Goal: Task Accomplishment & Management: Complete application form

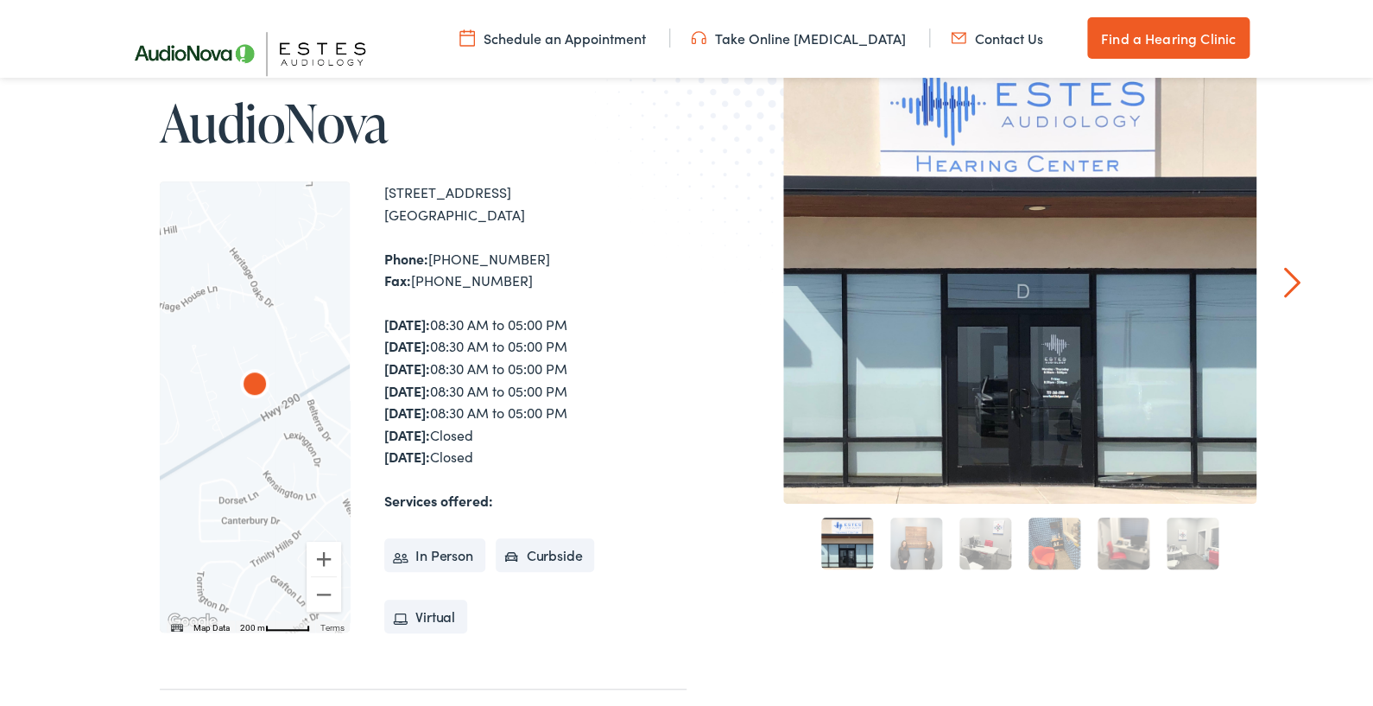
scroll to position [221, 0]
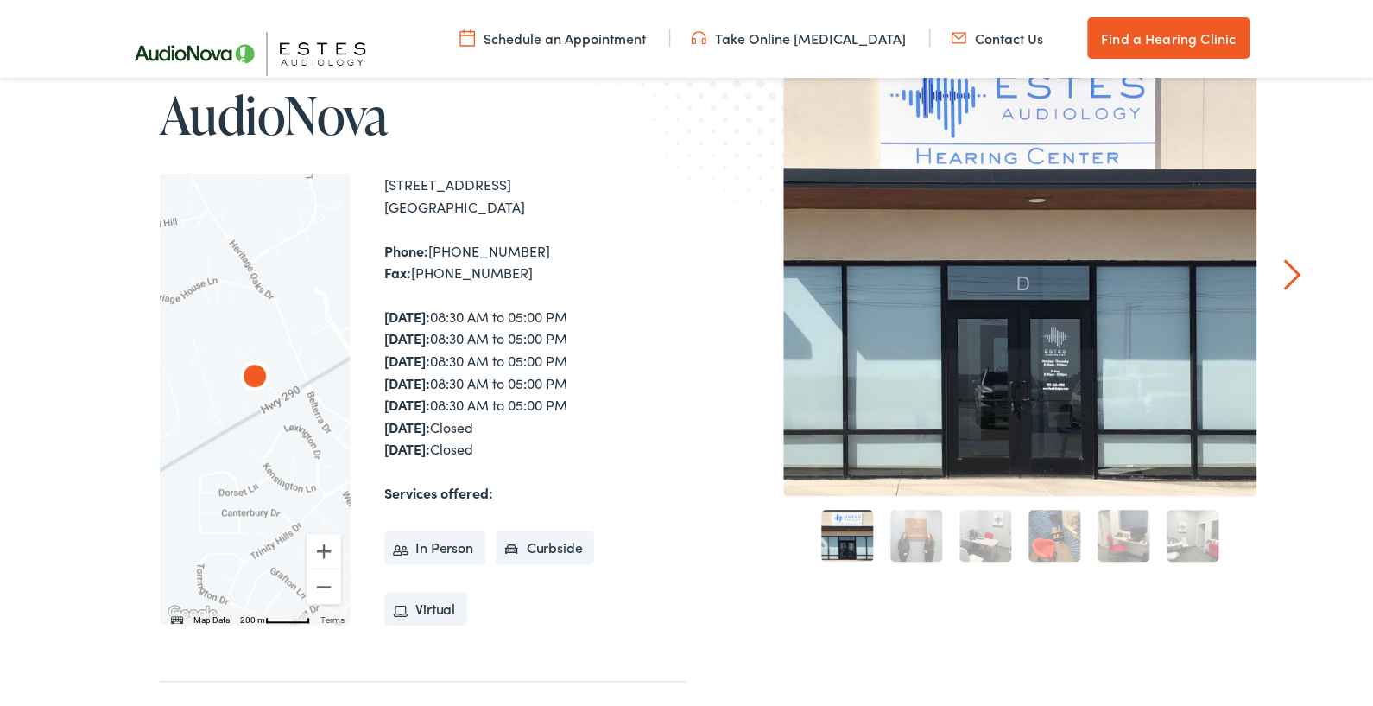
click at [1159, 39] on link "Find a Hearing Clinic" at bounding box center [1168, 37] width 162 height 41
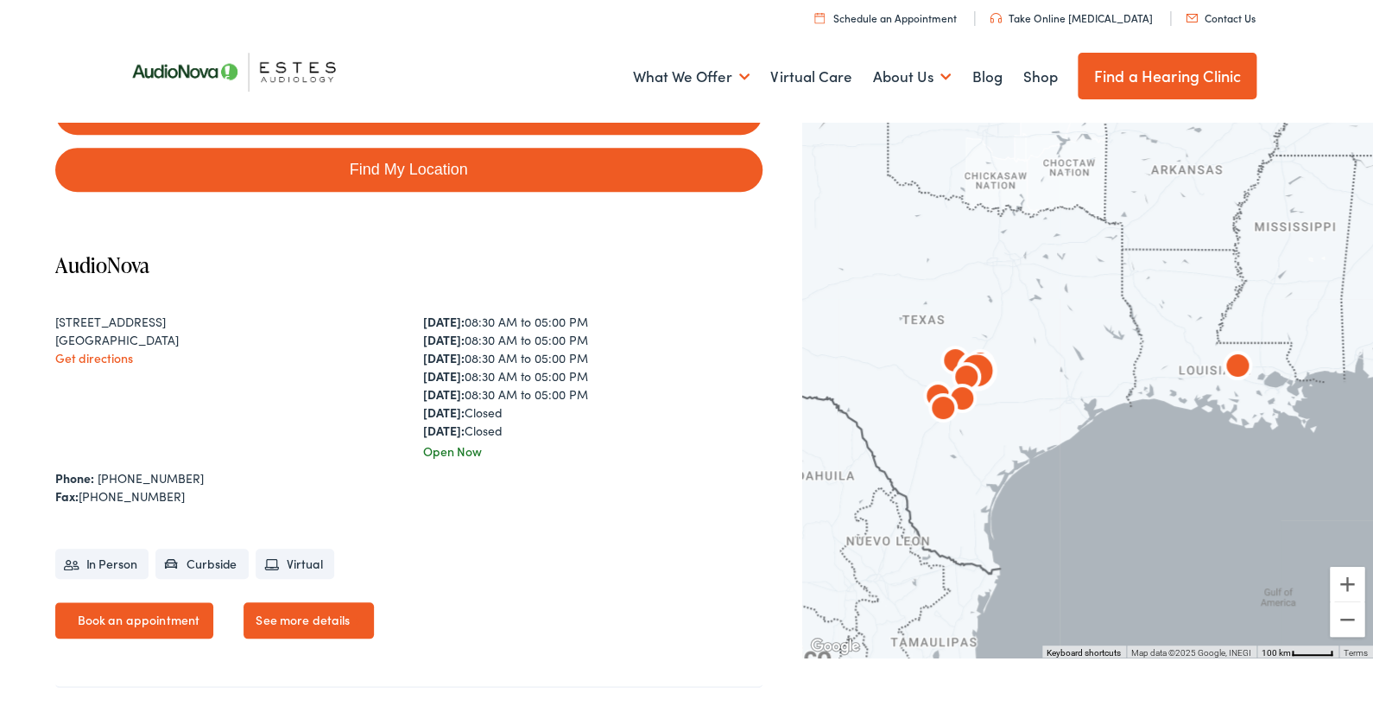
scroll to position [323, 0]
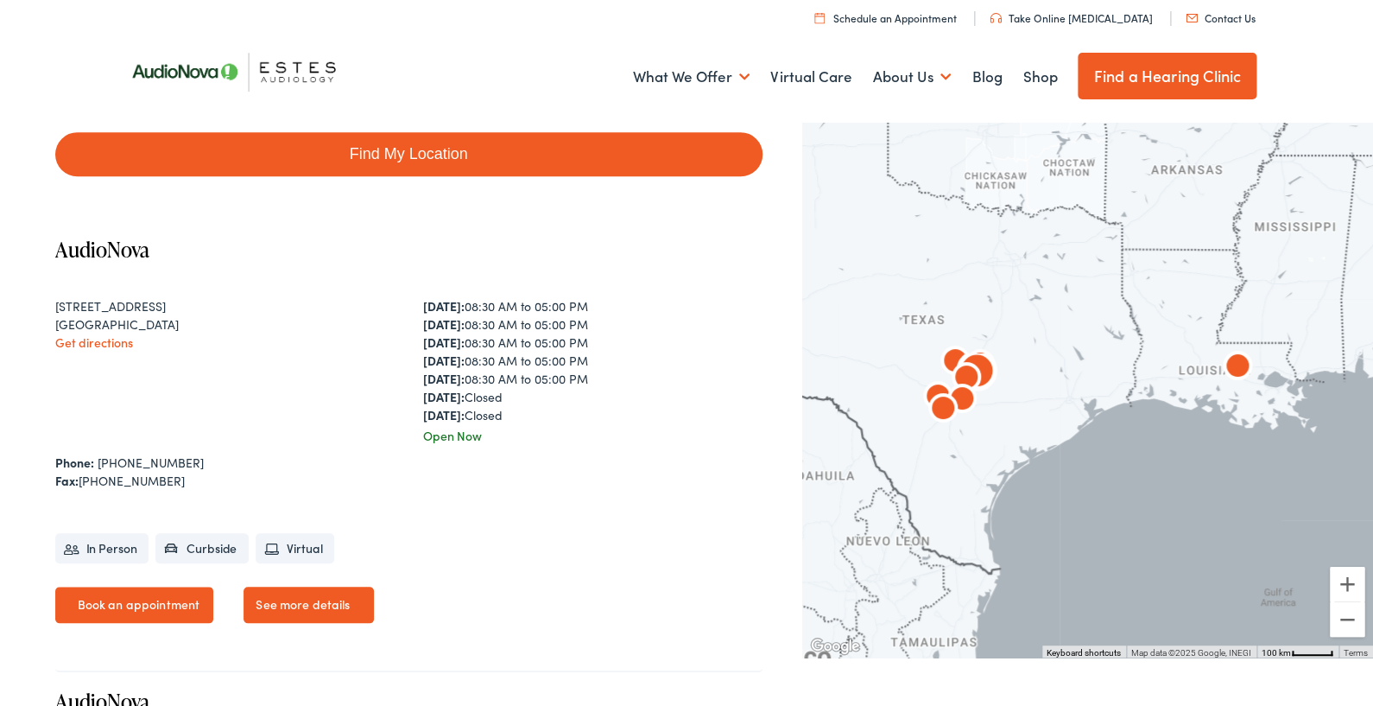
click at [286, 595] on link "See more details" at bounding box center [309, 604] width 130 height 36
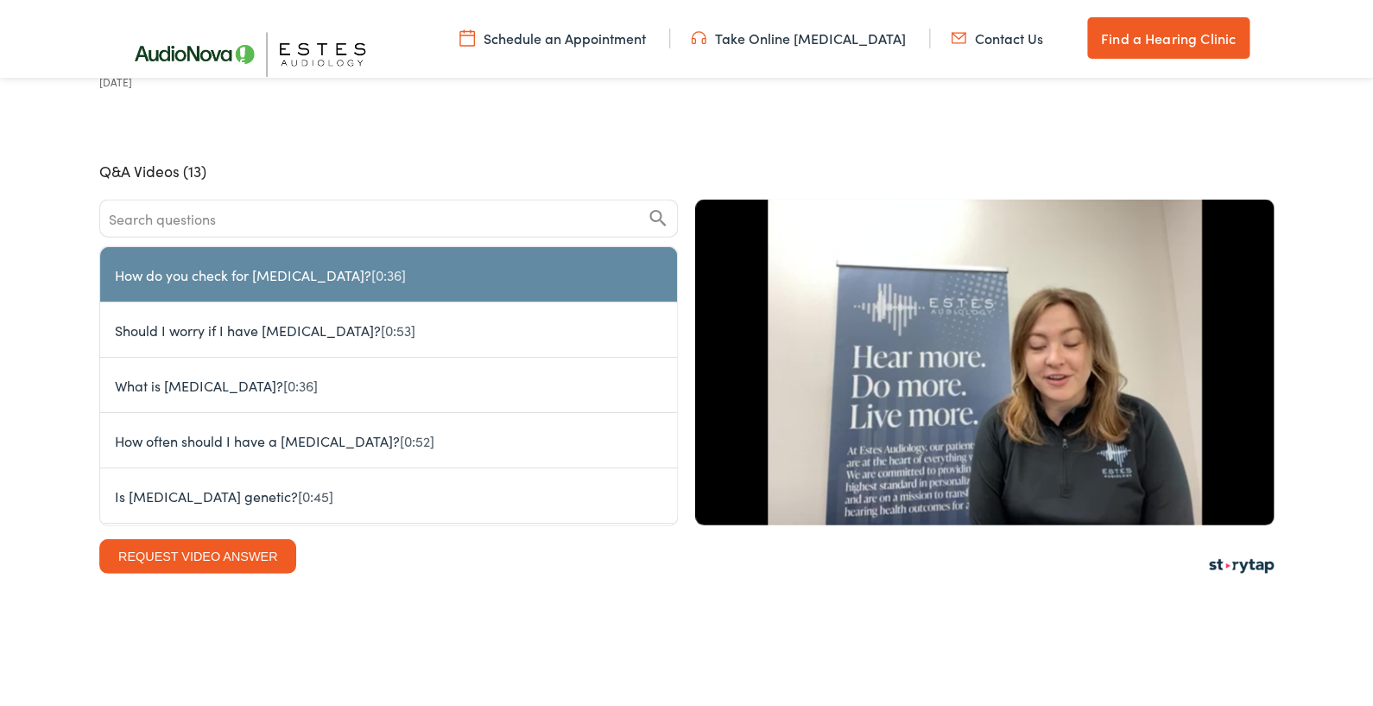
scroll to position [4417, 0]
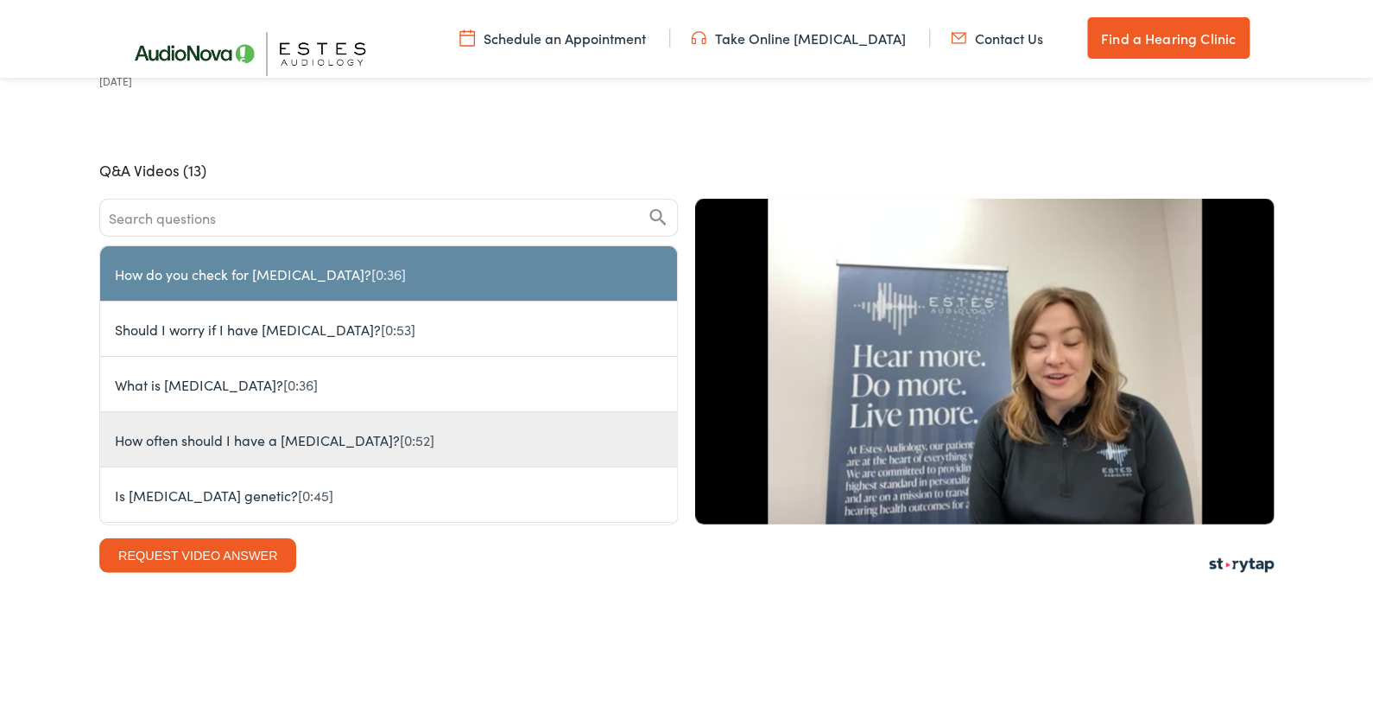
click at [457, 412] on button "How often should I have a hearing test? [0:52]" at bounding box center [388, 439] width 577 height 55
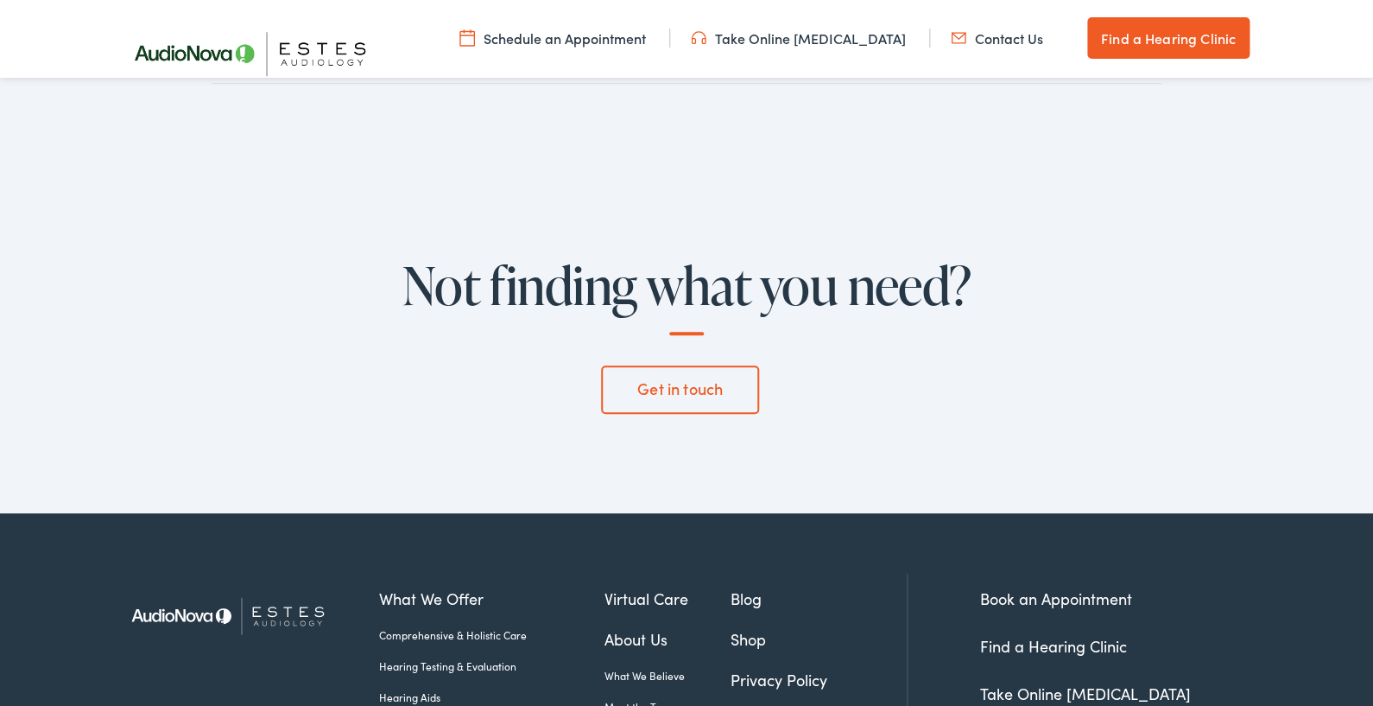
scroll to position [5727, 0]
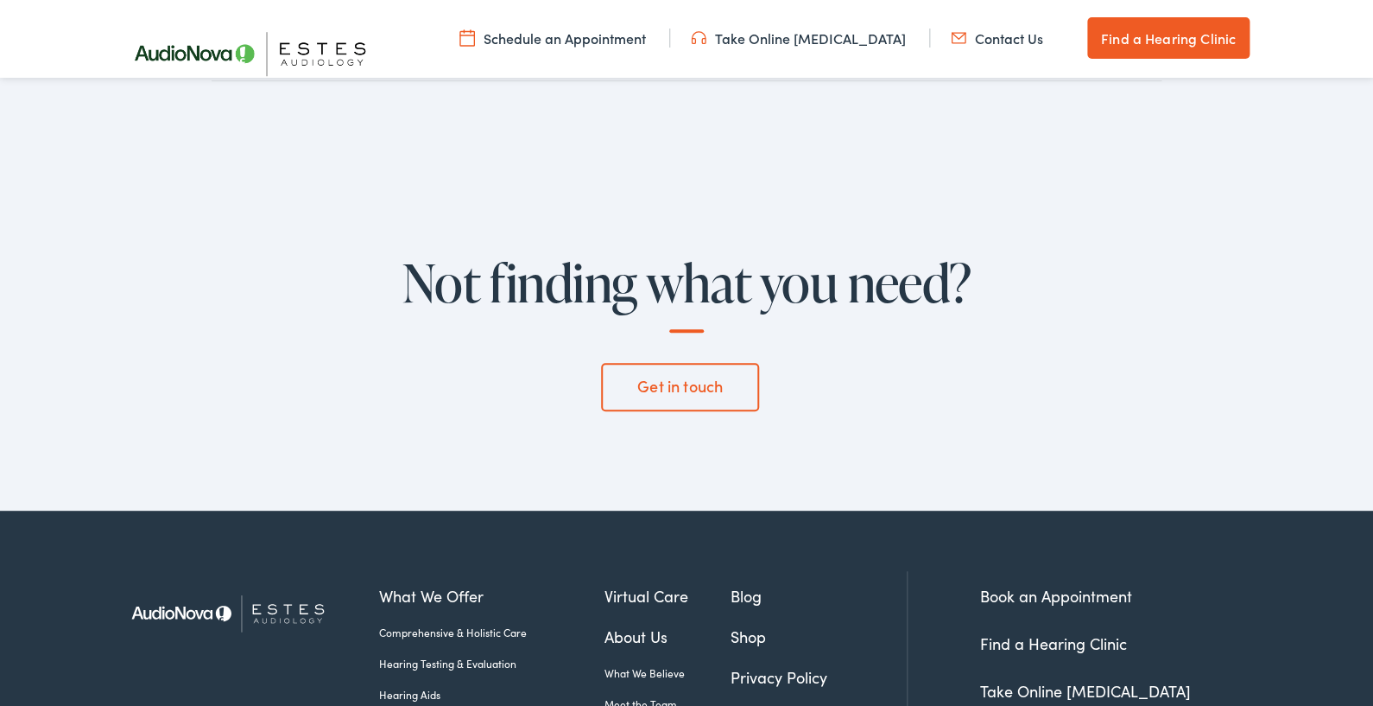
click at [695, 363] on link "Get in touch" at bounding box center [679, 387] width 157 height 48
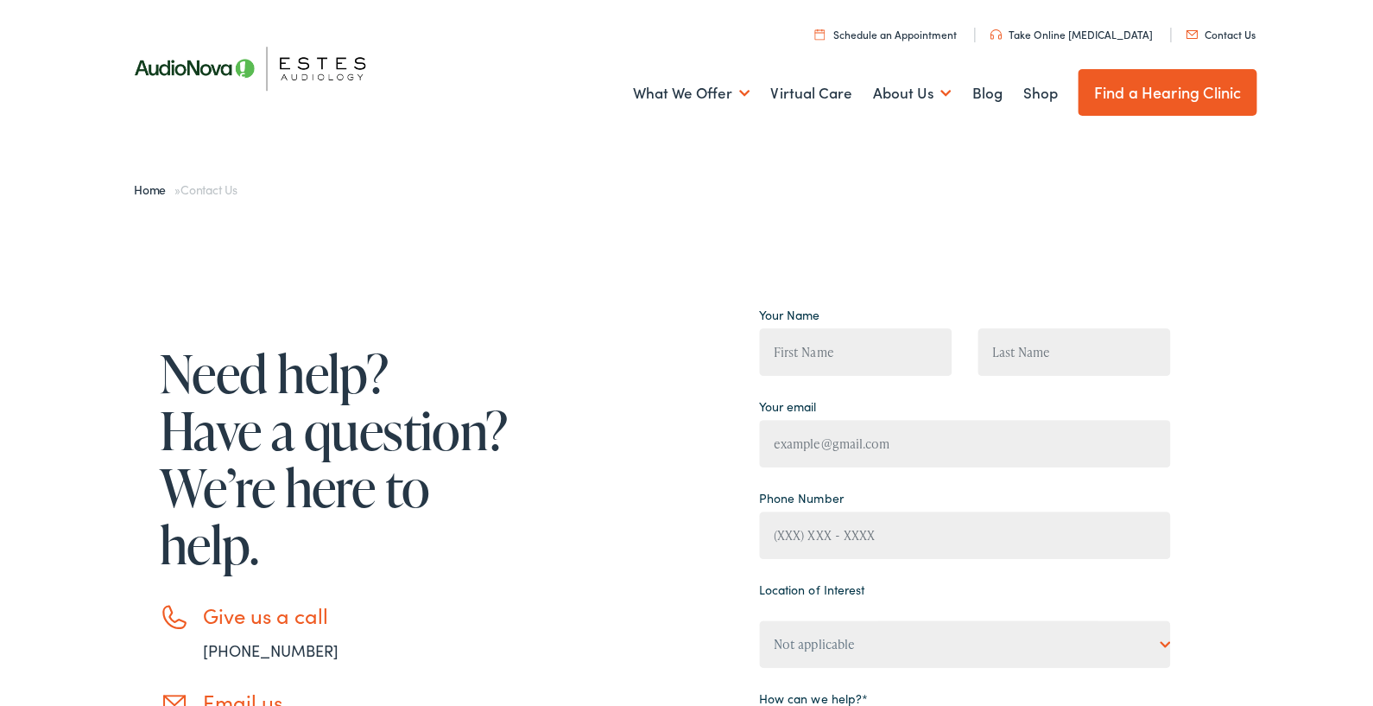
click at [943, 352] on span "Contact form" at bounding box center [942, 352] width 14 height 14
type input "Burton"
type input "Pritzker"
type input "bp@burtonpritzker.com"
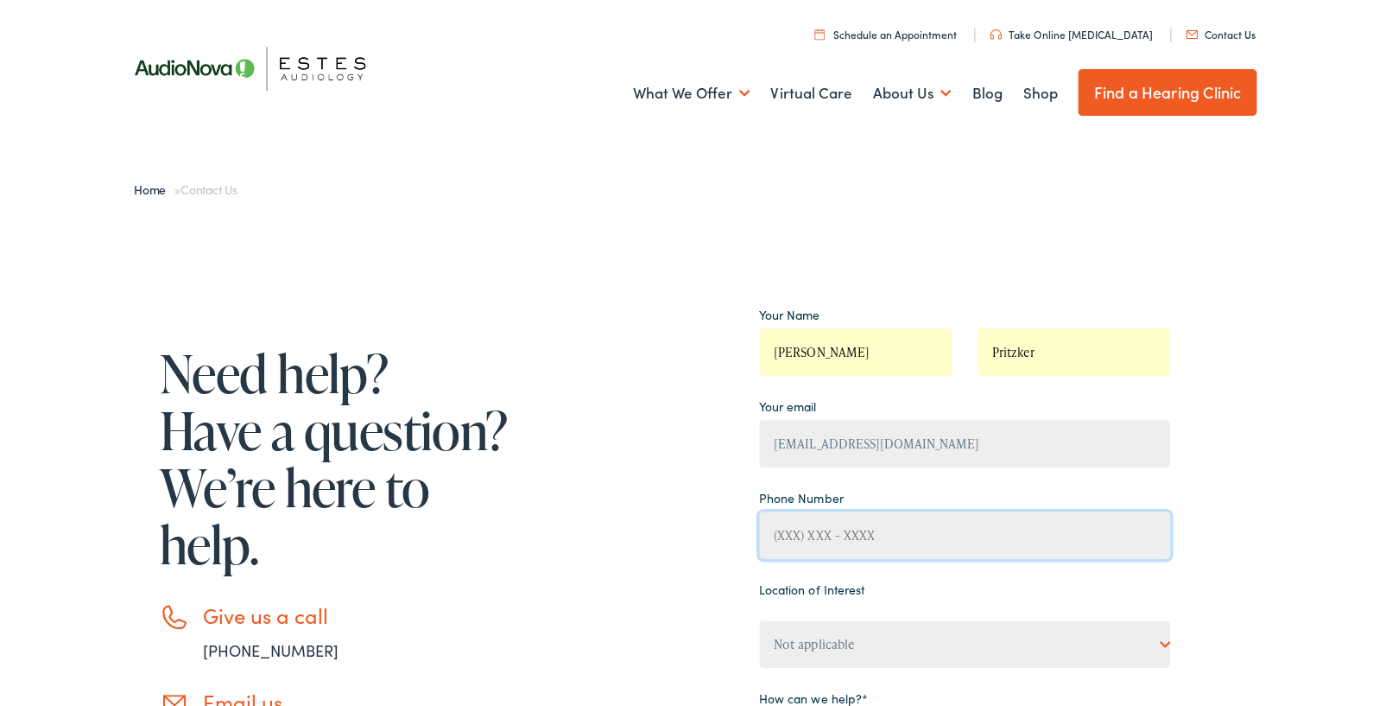
type input "(512) 912-9354"
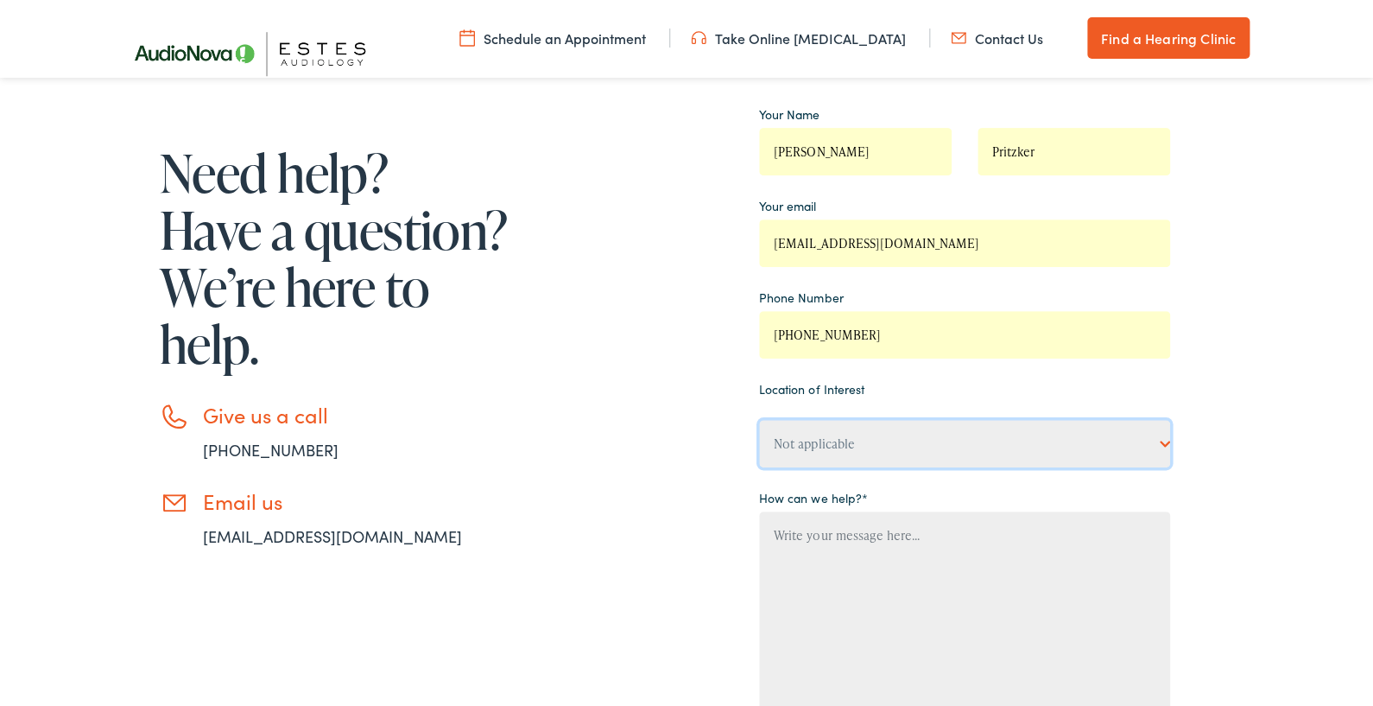
scroll to position [196, 0]
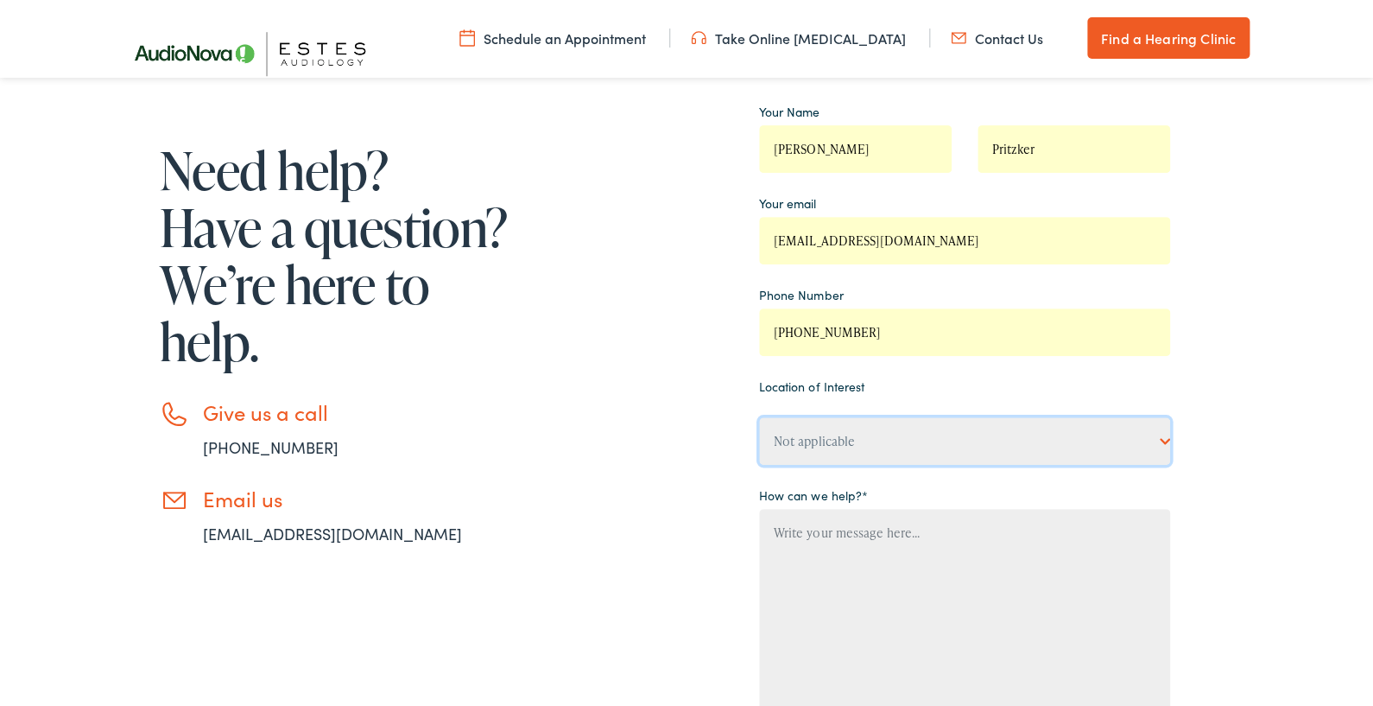
select select "Estes Audiology, Austin"
click option "Estes Audiology, Austin" at bounding box center [0, 0] width 0 height 0
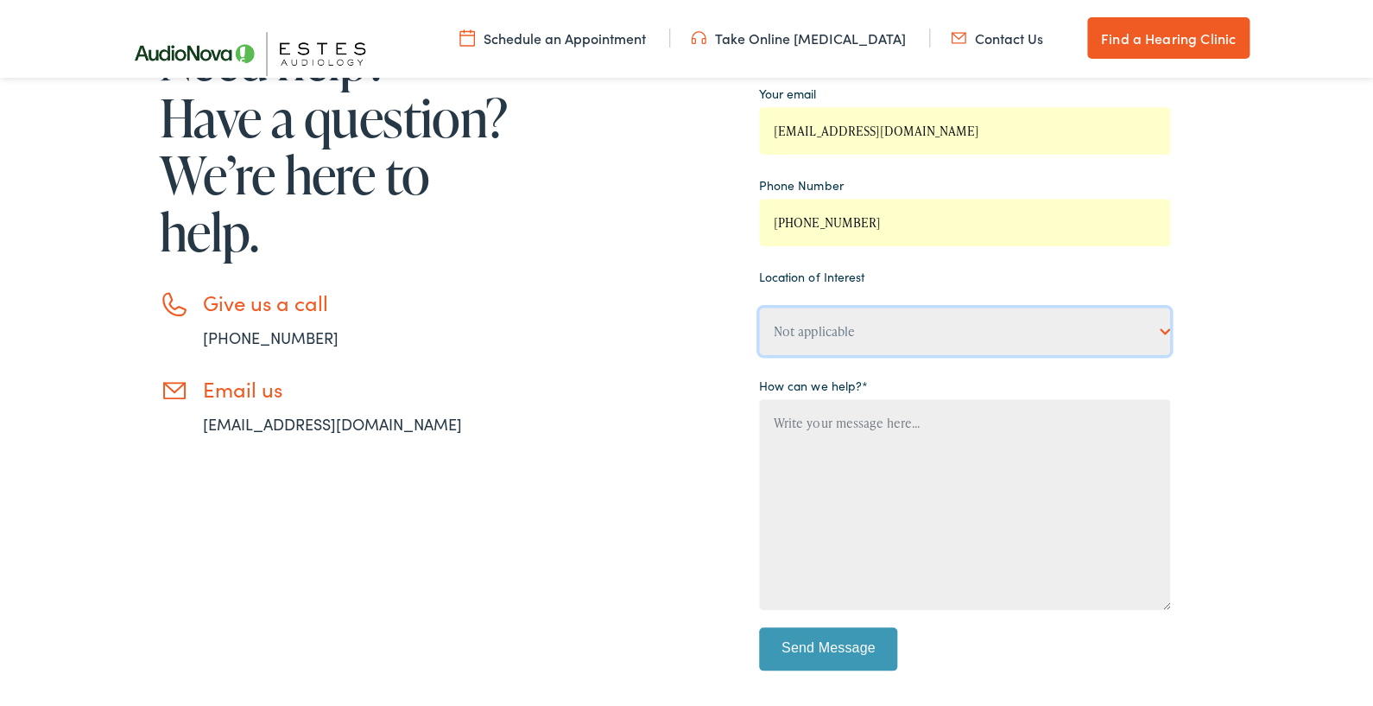
scroll to position [308, 0]
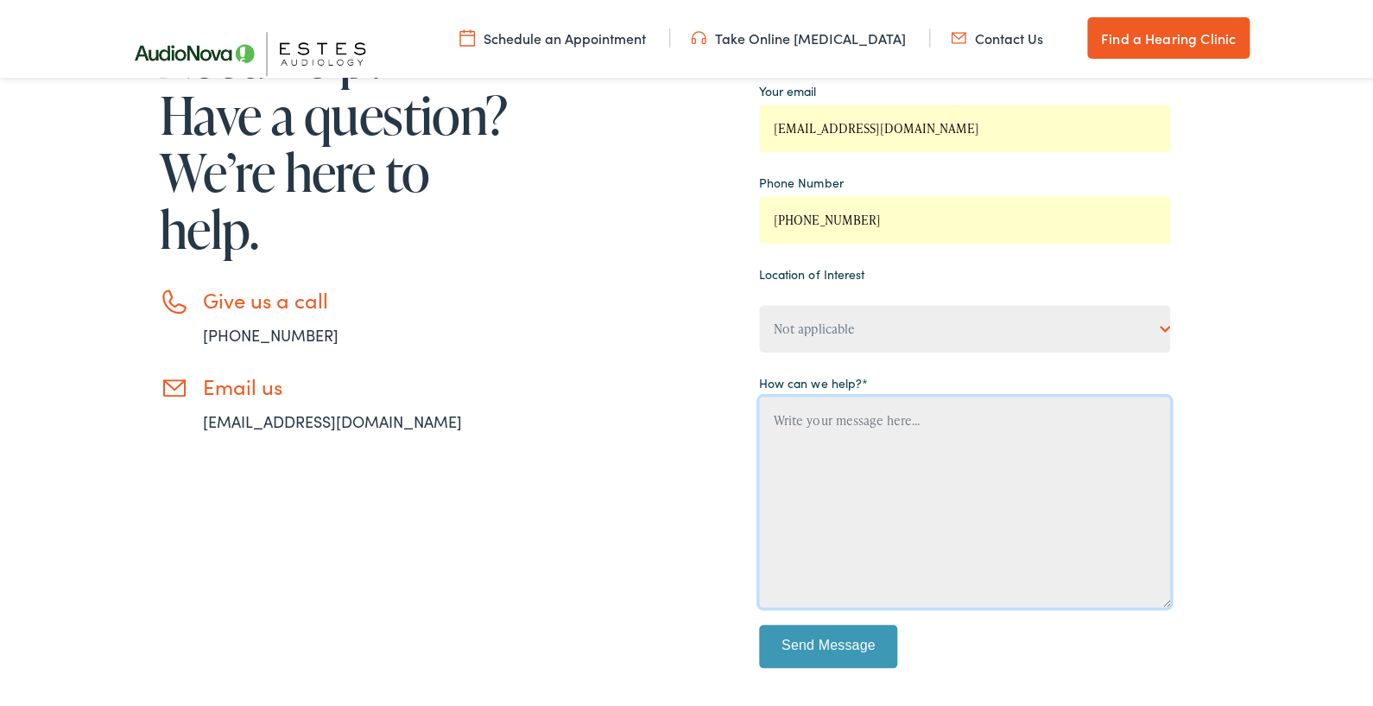
click at [777, 417] on textarea "Contact form" at bounding box center [964, 501] width 411 height 211
type textarea "I was a patient at the Estes Audiology on 38th St. until last year. I wonder if…"
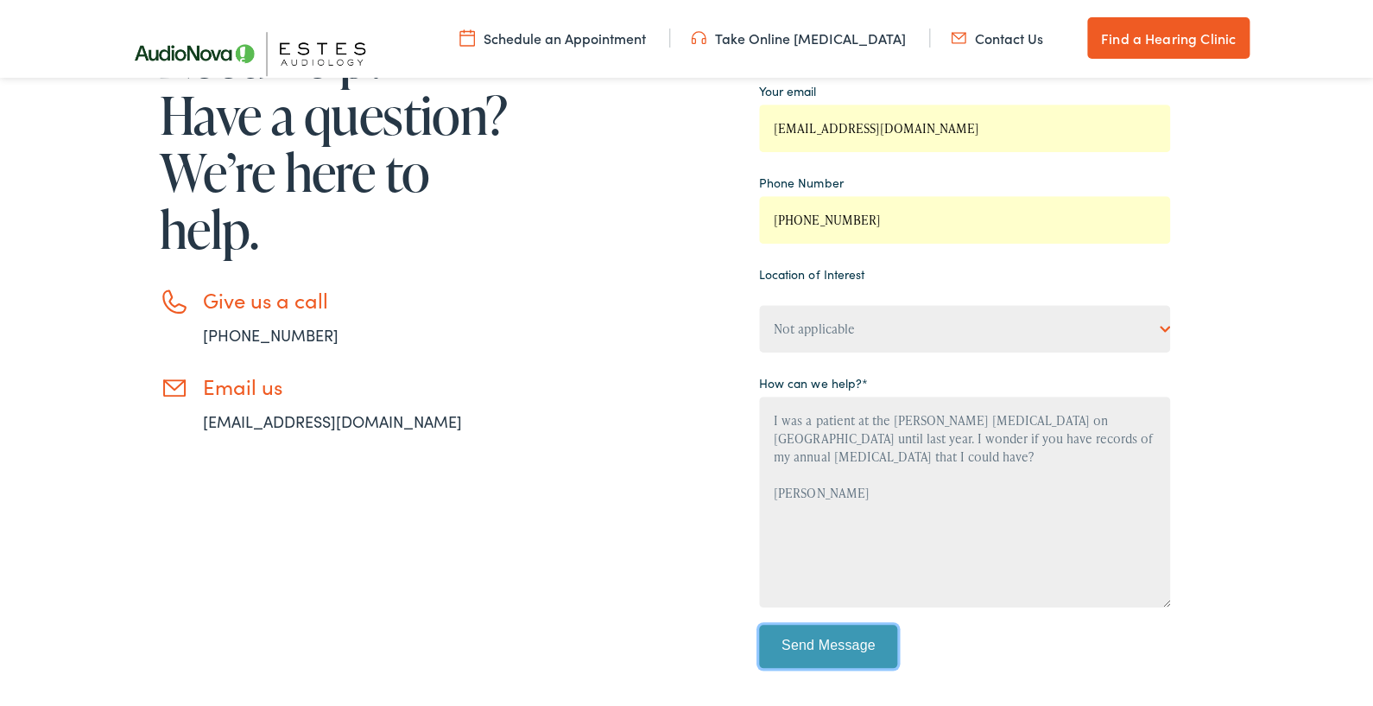
click at [814, 649] on input "Send Message" at bounding box center [828, 645] width 138 height 43
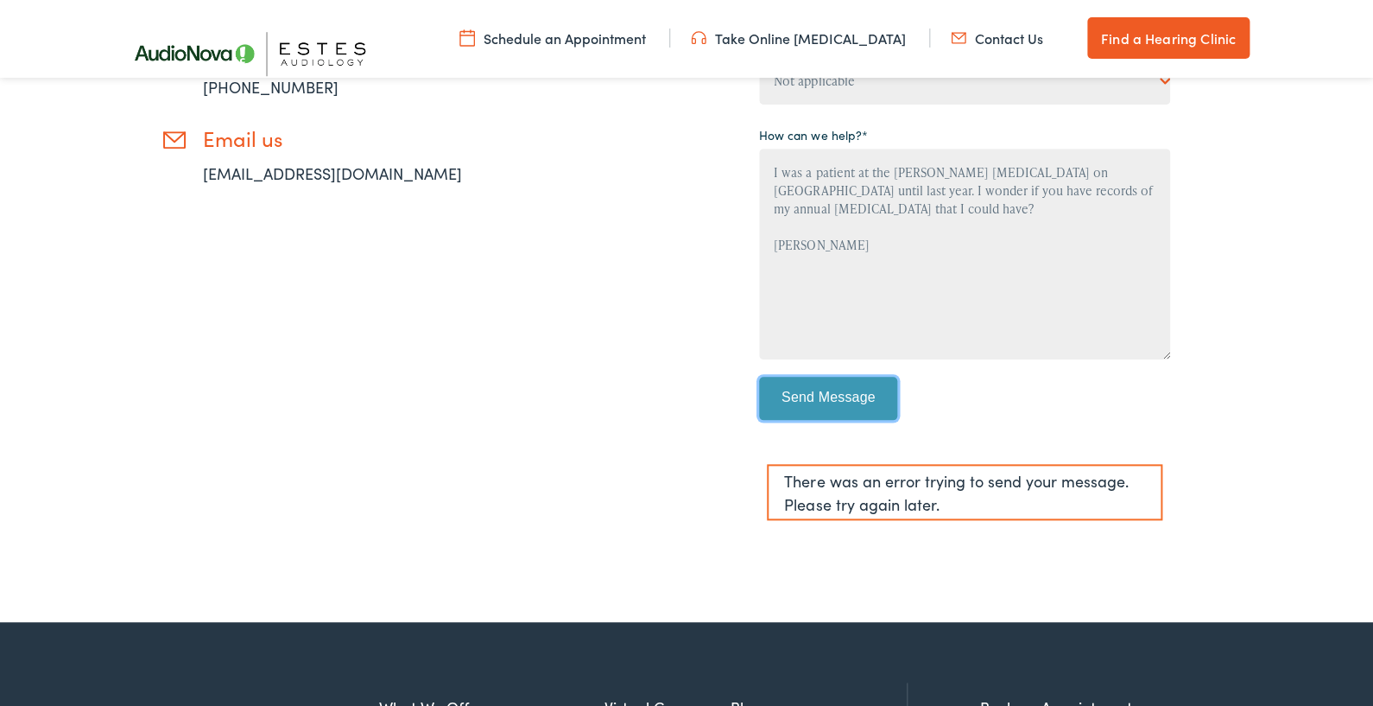
scroll to position [559, 0]
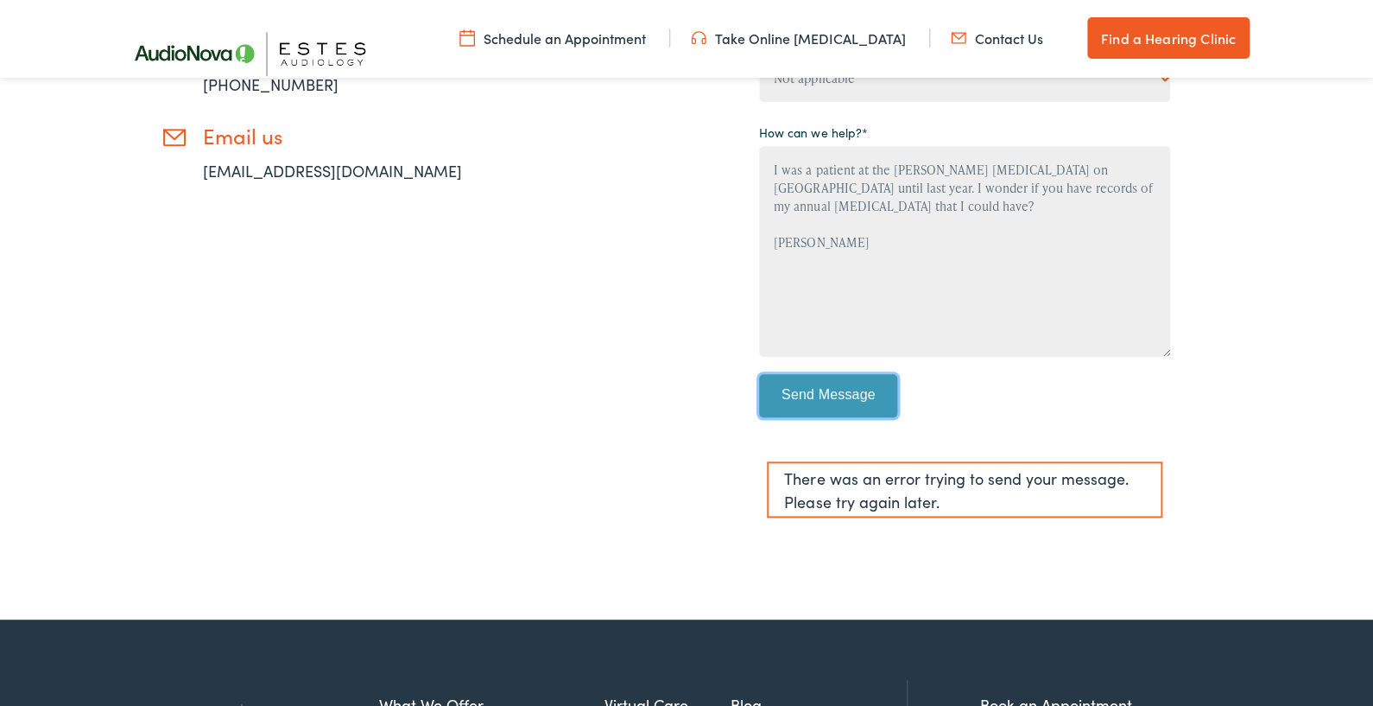
click at [820, 397] on input "Send Message" at bounding box center [828, 395] width 138 height 43
drag, startPoint x: 770, startPoint y: 168, endPoint x: 778, endPoint y: 256, distance: 88.4
click at [778, 256] on textarea "I was a patient at the Estes Audiology on 38th St. until last year. I wonder if…" at bounding box center [964, 251] width 411 height 211
click at [272, 177] on link "info@estesaudiology.com" at bounding box center [332, 171] width 259 height 22
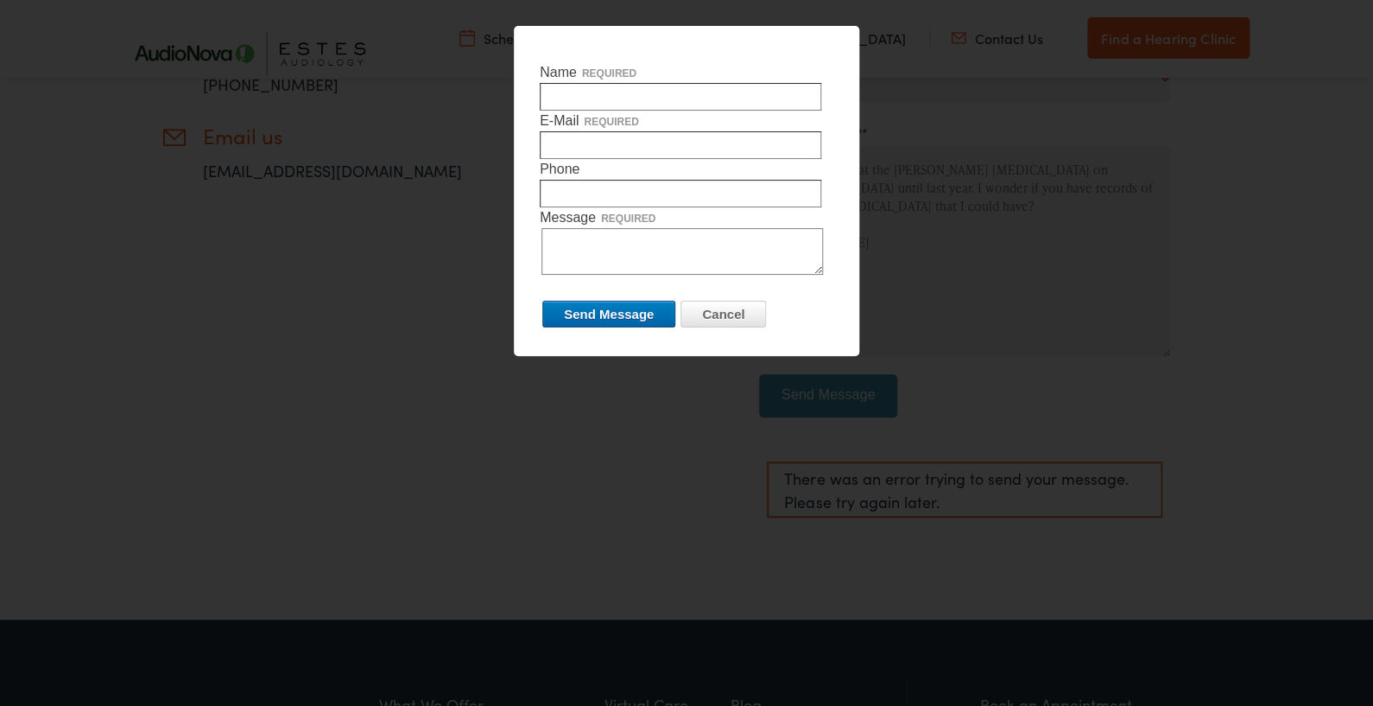
click at [715, 316] on input "Cancel" at bounding box center [723, 314] width 85 height 27
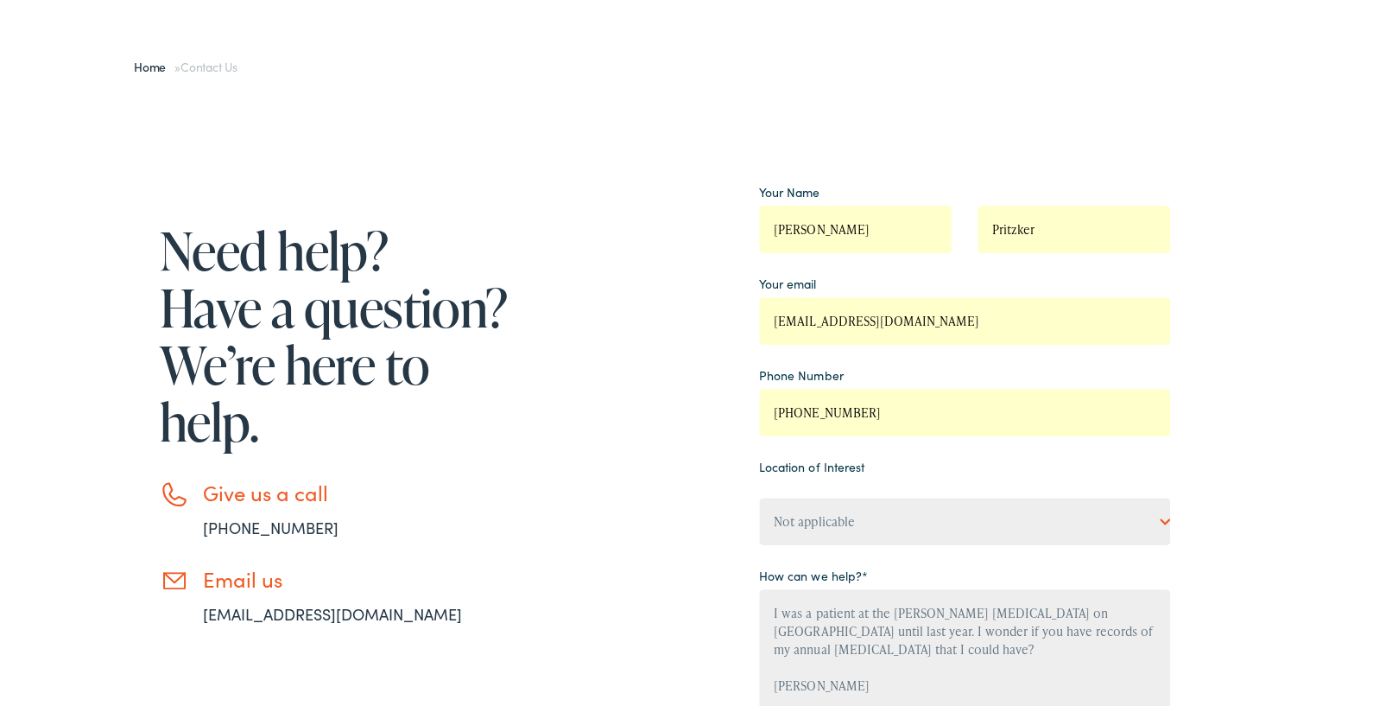
scroll to position [0, 0]
